Goal: Information Seeking & Learning: Learn about a topic

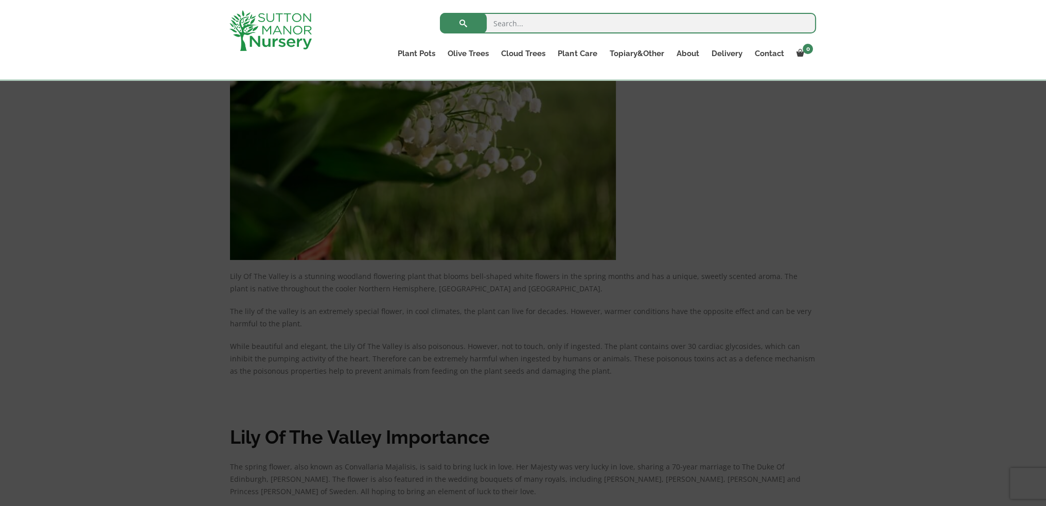
scroll to position [913, 0]
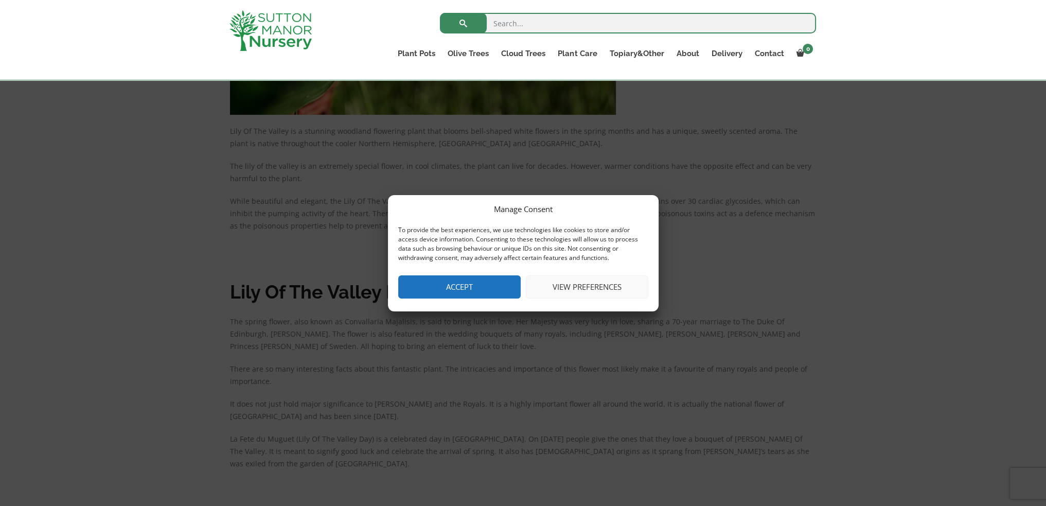
click at [599, 291] on button "View preferences" at bounding box center [587, 286] width 122 height 23
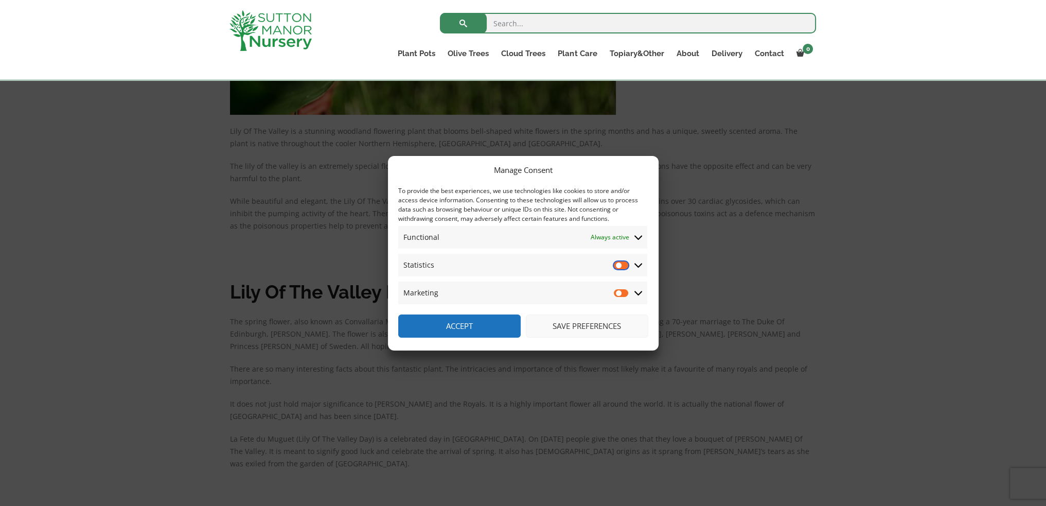
click at [616, 267] on input "Statistics" at bounding box center [621, 265] width 15 height 10
click at [618, 268] on input "Statistics" at bounding box center [621, 265] width 15 height 10
checkbox input "false"
click at [585, 327] on button "Save preferences" at bounding box center [587, 325] width 122 height 23
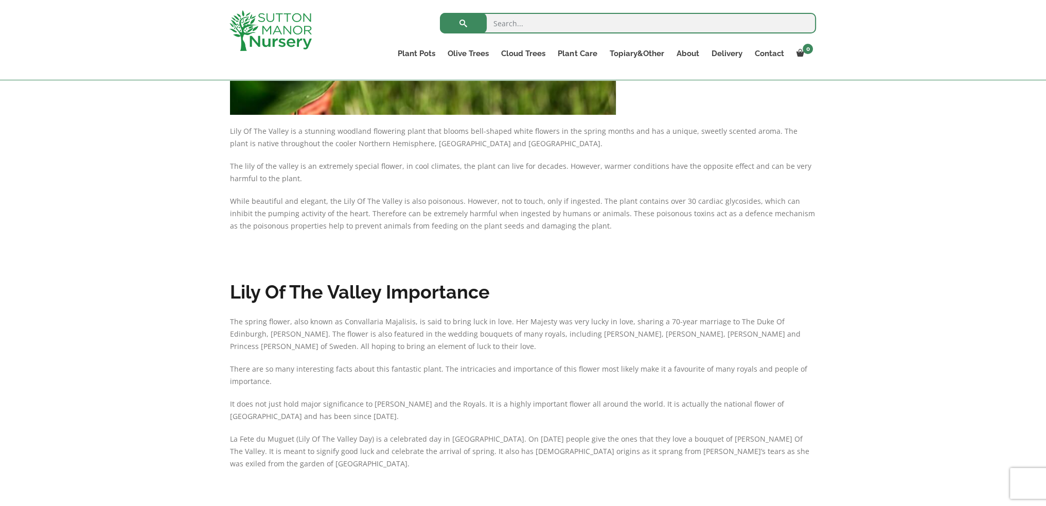
scroll to position [1067, 0]
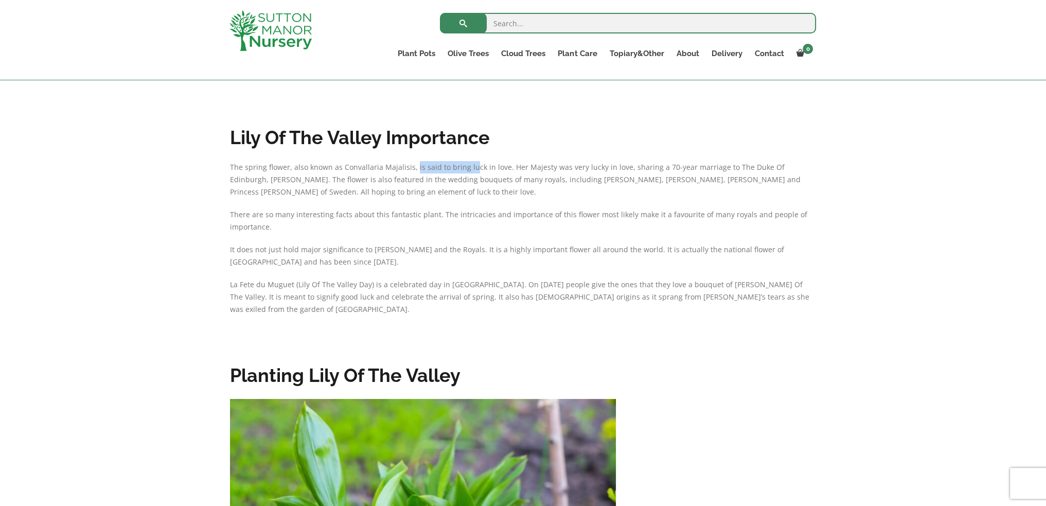
drag, startPoint x: 413, startPoint y: 169, endPoint x: 468, endPoint y: 166, distance: 54.7
click at [468, 166] on p "The spring flower, also known as Convallaria Majalisis, is said to bring luck i…" at bounding box center [523, 179] width 587 height 37
click at [399, 271] on div "With the recent devastating news of the passing of Her Majesty Queen [PERSON_NA…" at bounding box center [523, 135] width 587 height 1346
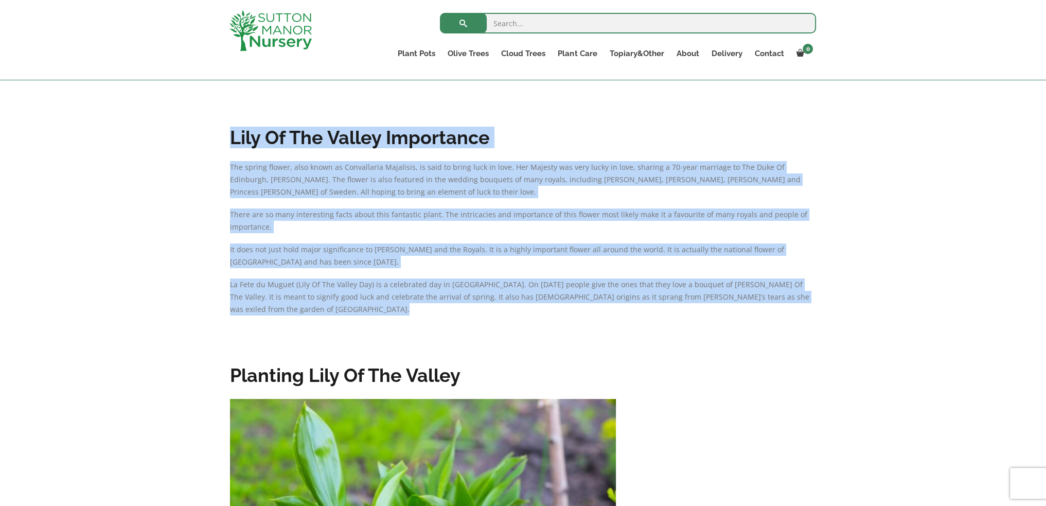
drag, startPoint x: 214, startPoint y: 282, endPoint x: 600, endPoint y: 325, distance: 388.5
click at [758, 307] on div "[DATE] Uncategorised by [PERSON_NAME] 26776 Comments With the recent devastatin…" at bounding box center [523, 64] width 1046 height 1689
click at [602, 326] on div at bounding box center [523, 339] width 587 height 26
click at [273, 197] on p "The spring flower, also known as Convallaria Majalisis, is said to bring luck i…" at bounding box center [523, 179] width 587 height 37
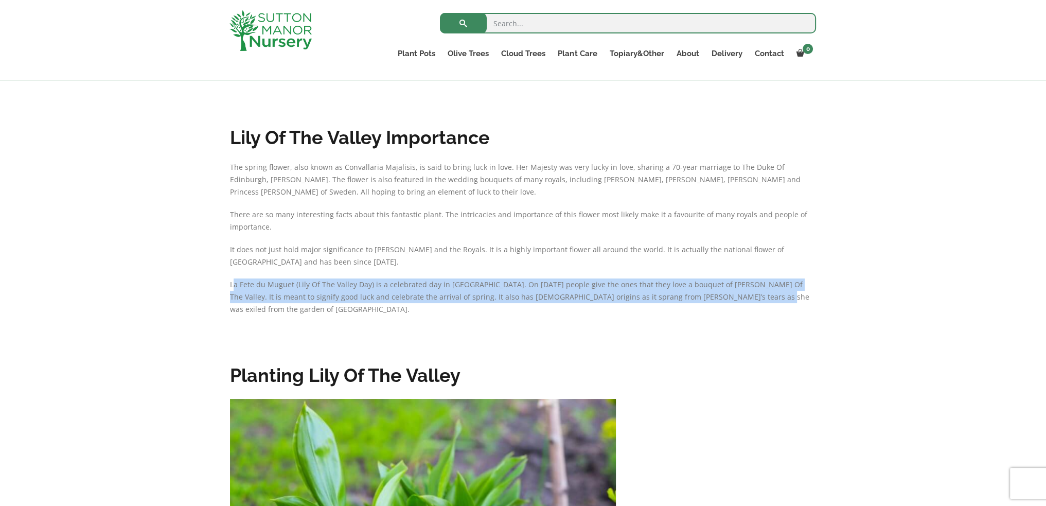
drag, startPoint x: 232, startPoint y: 284, endPoint x: 648, endPoint y: 298, distance: 416.6
click at [763, 299] on p "La Fete du Muguet (Lily Of The Valley Day) is a celebrated day in [GEOGRAPHIC_D…" at bounding box center [523, 296] width 587 height 37
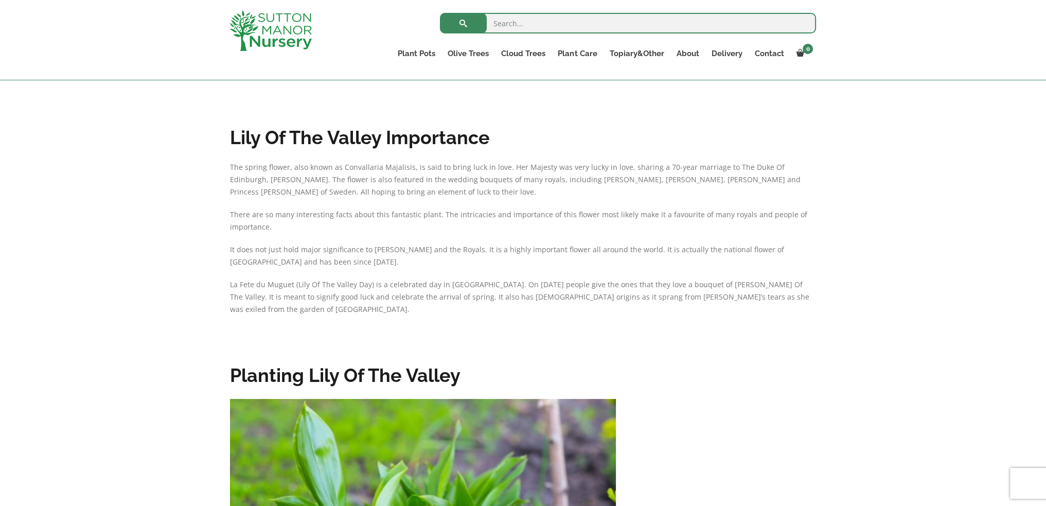
drag, startPoint x: 485, startPoint y: 295, endPoint x: 456, endPoint y: 304, distance: 30.8
click at [476, 306] on div "With the recent devastating news of the passing of Her Majesty Queen [PERSON_NA…" at bounding box center [523, 135] width 587 height 1346
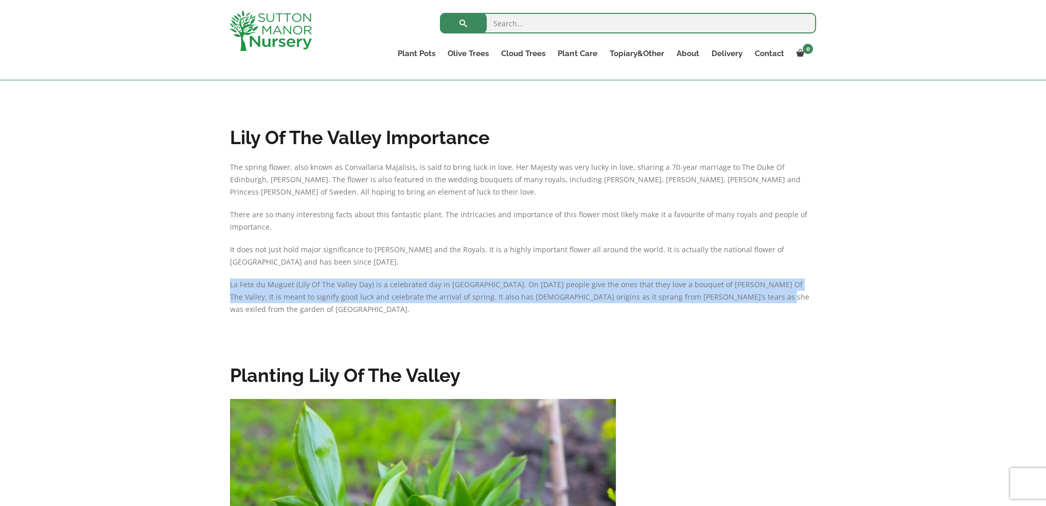
drag, startPoint x: 227, startPoint y: 284, endPoint x: 776, endPoint y: 293, distance: 548.7
click at [776, 293] on div "[DATE] Uncategorised by [PERSON_NAME] 26776 Comments With the recent devastatin…" at bounding box center [523, 64] width 602 height 1668
copy p "La Fete du Muguet (Lily Of The Valley Day) is a celebrated day in [GEOGRAPHIC_D…"
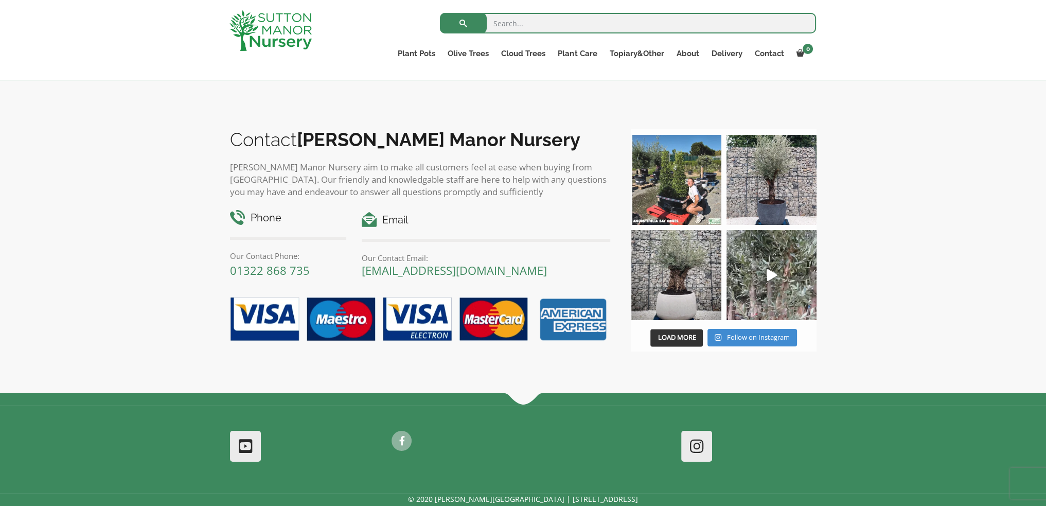
scroll to position [1946, 0]
